Goal: Transaction & Acquisition: Purchase product/service

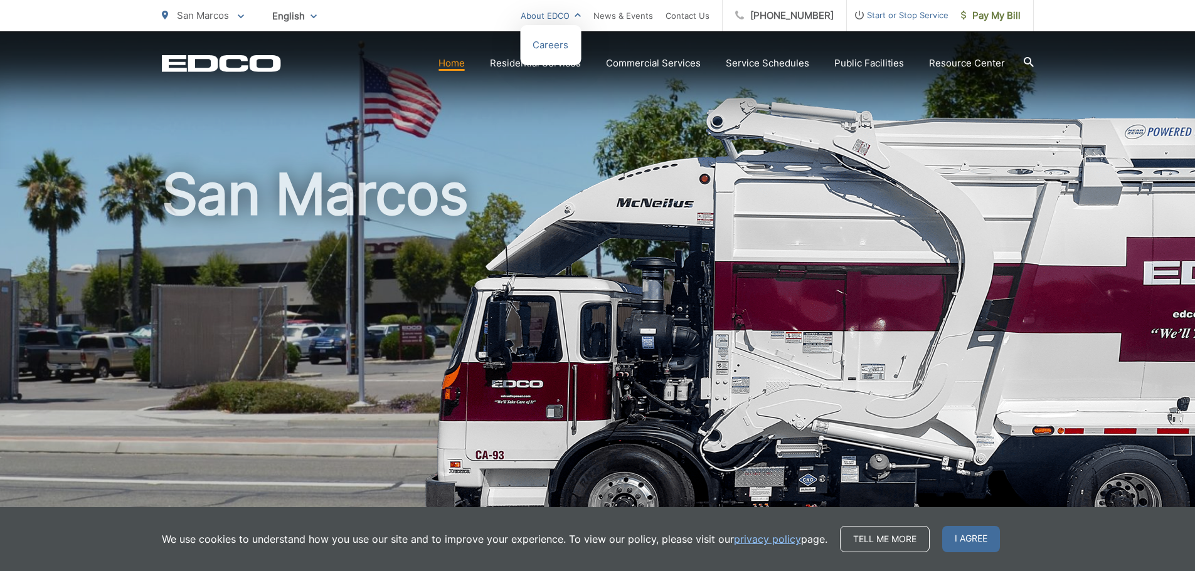
click at [581, 17] on link "About EDCO" at bounding box center [551, 15] width 60 height 15
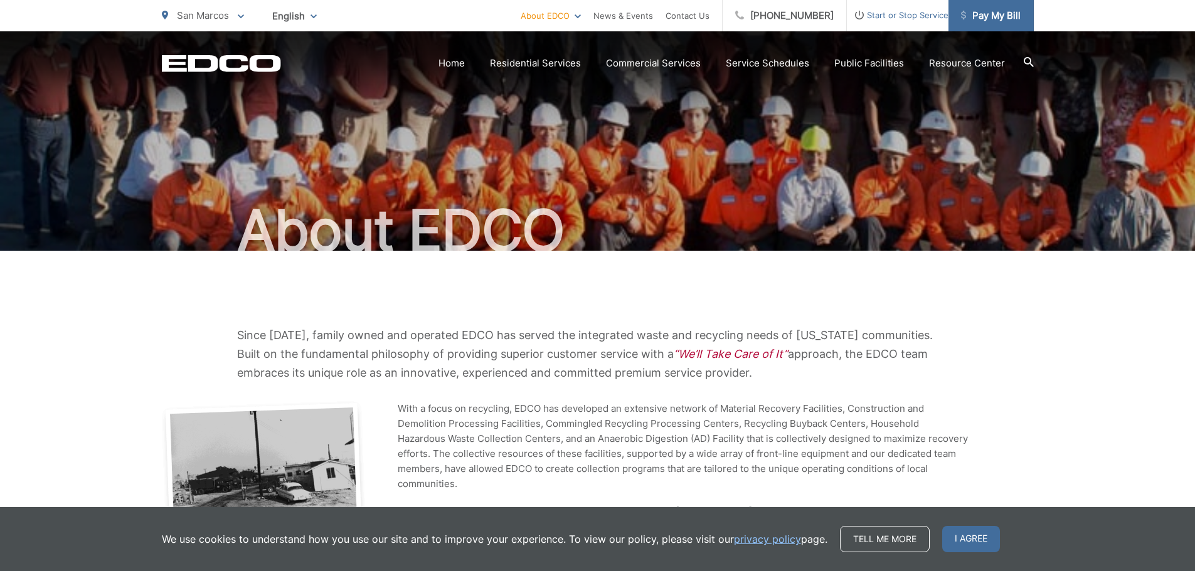
click at [994, 21] on span "Pay My Bill" at bounding box center [991, 15] width 60 height 15
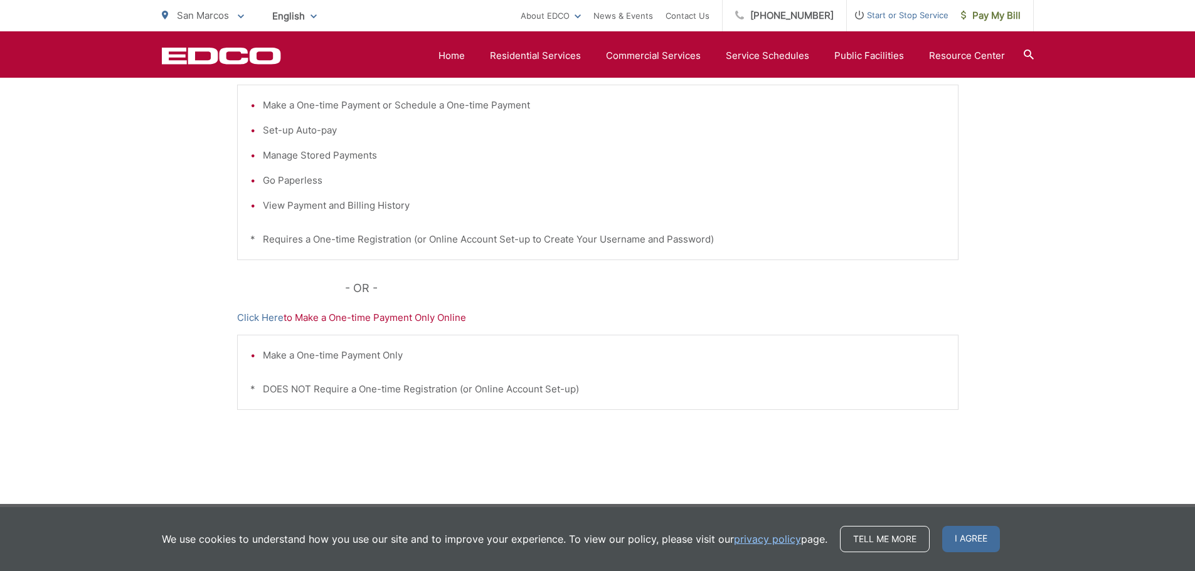
scroll to position [125, 0]
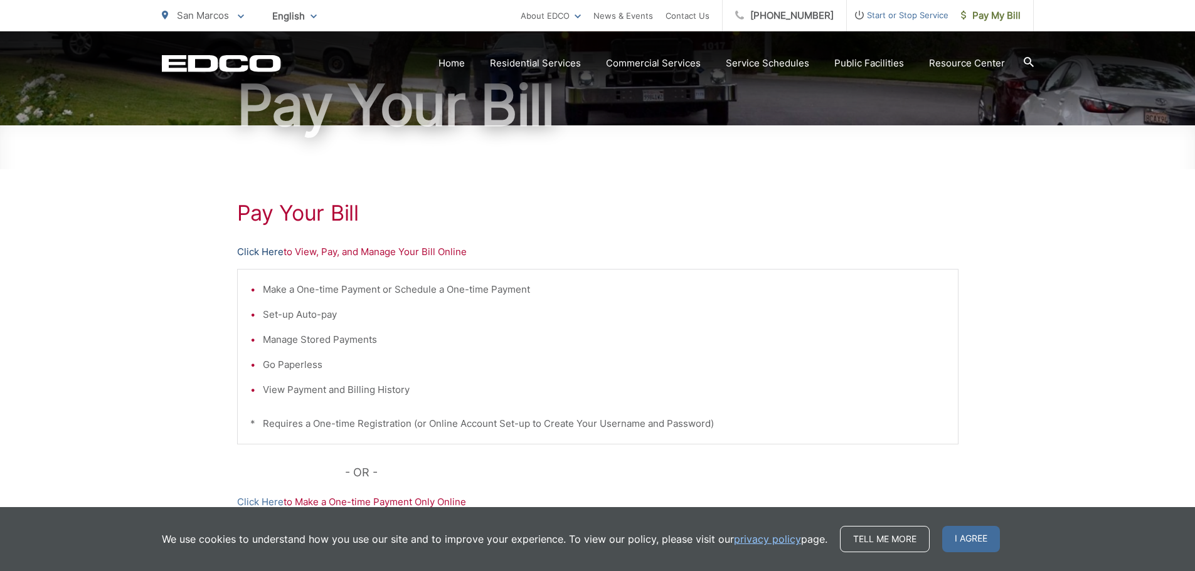
click at [263, 252] on link "Click Here" at bounding box center [260, 252] width 46 height 15
